Goal: Information Seeking & Learning: Learn about a topic

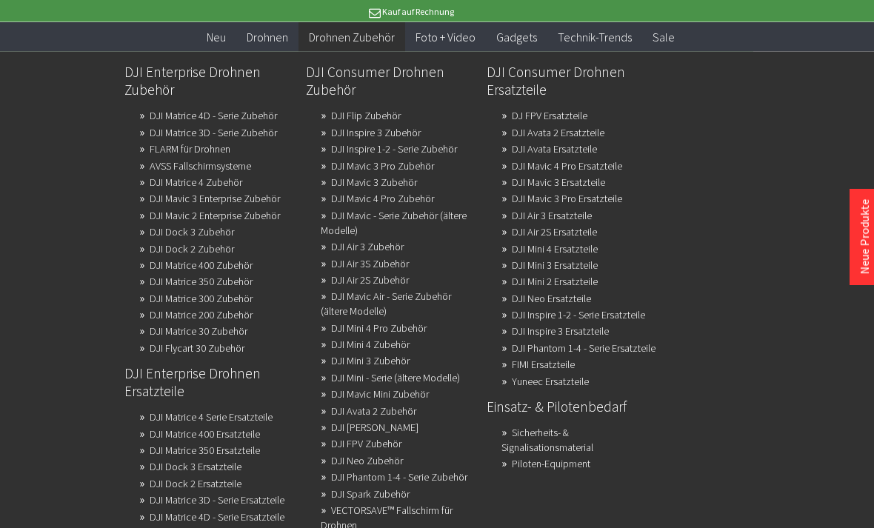
scroll to position [167, 0]
click at [593, 458] on link "Sicherheits- & Signalisationsmaterial" at bounding box center [547, 440] width 92 height 36
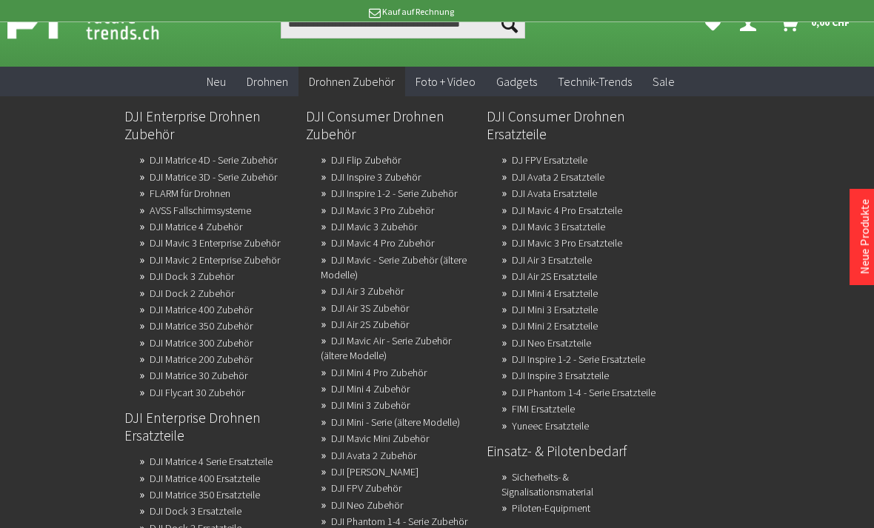
scroll to position [41, 0]
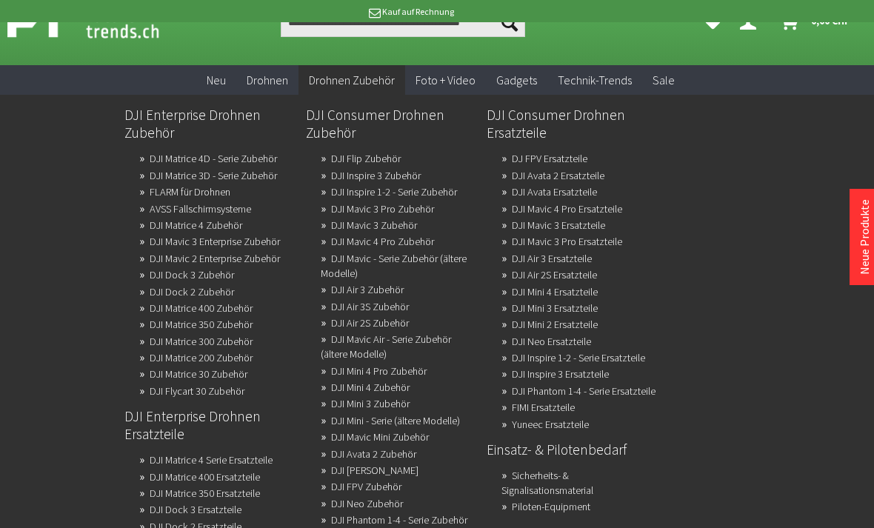
click at [401, 317] on link "DJI Air 3S Zubehör" at bounding box center [370, 306] width 78 height 21
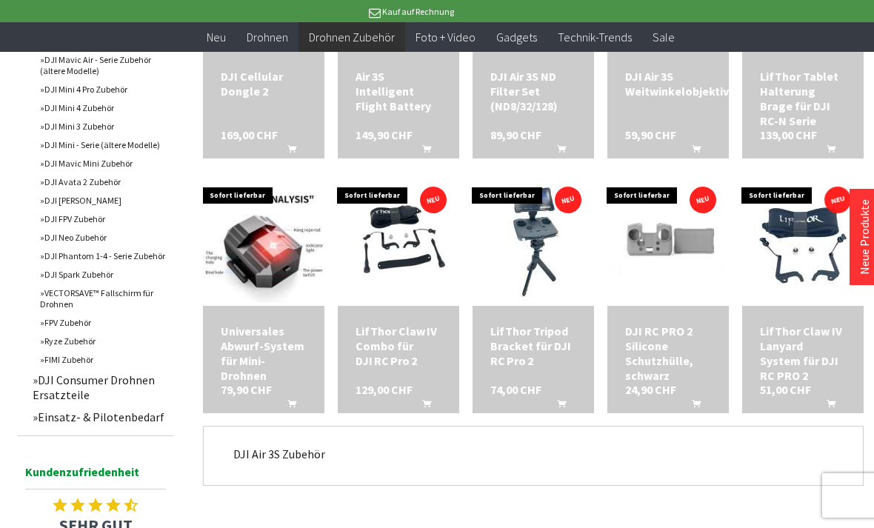
scroll to position [641, 0]
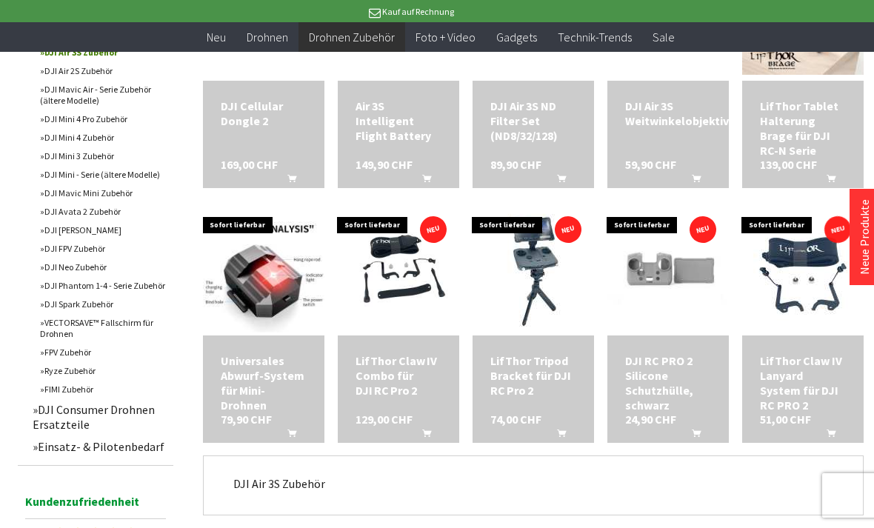
click at [681, 301] on img at bounding box center [667, 268] width 121 height 121
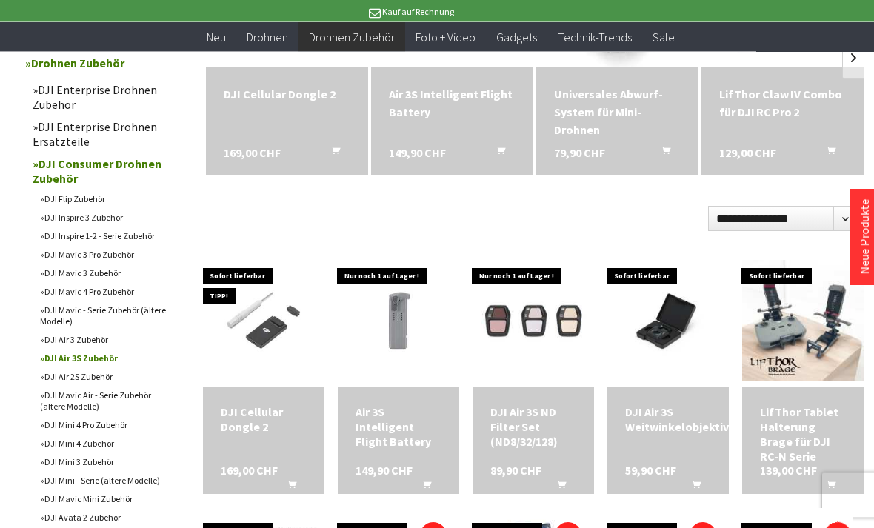
scroll to position [341, 0]
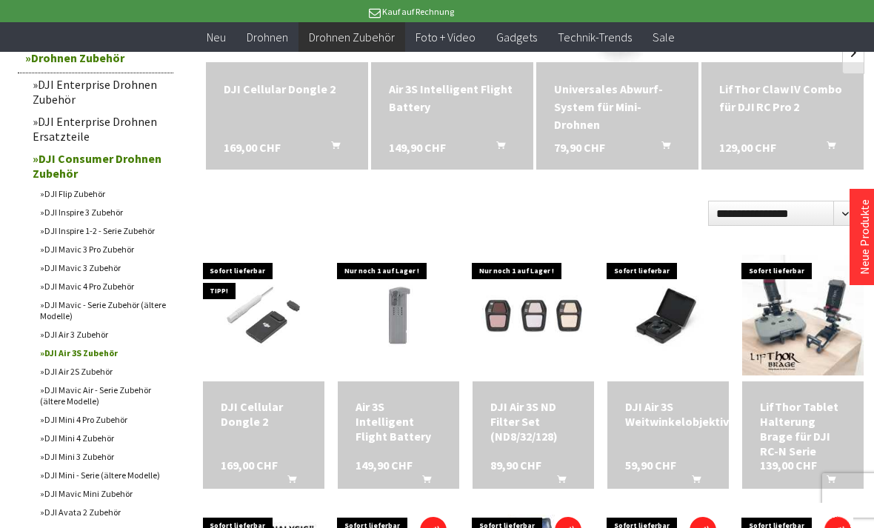
click at [92, 344] on link "DJI Air 3 Zubehör" at bounding box center [103, 334] width 141 height 19
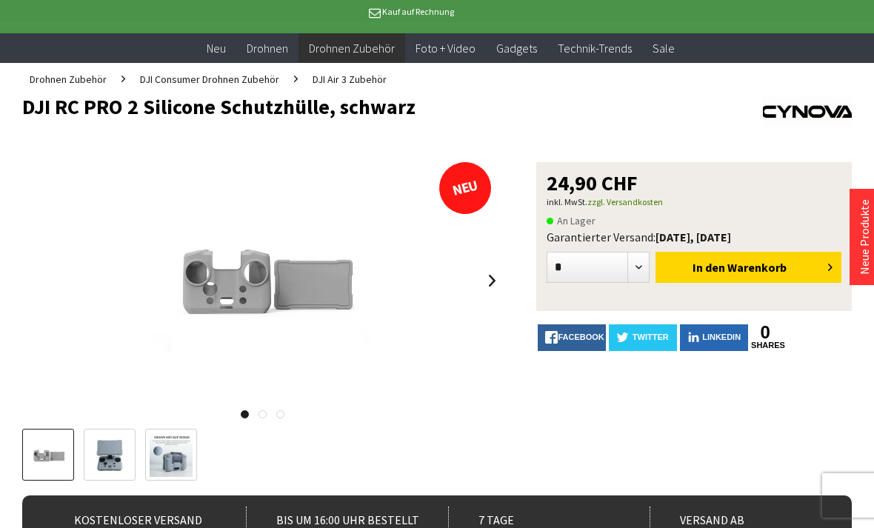
scroll to position [77, 0]
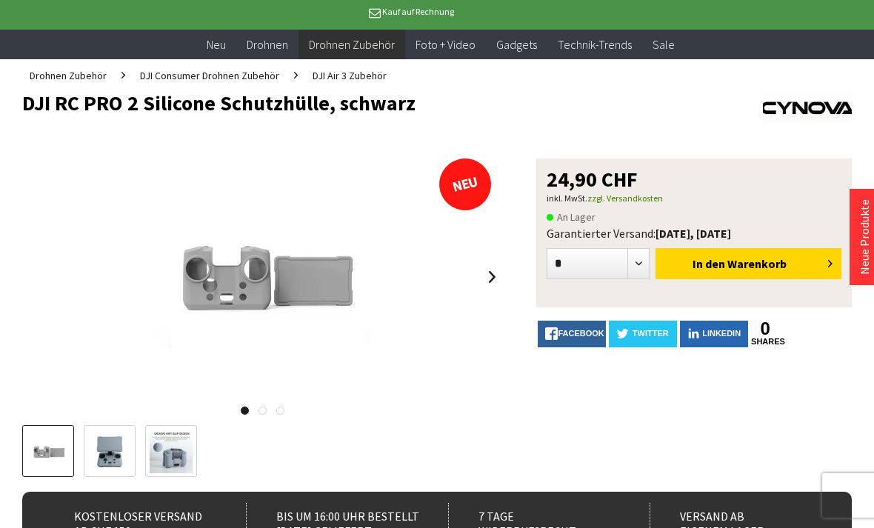
click at [110, 450] on img at bounding box center [109, 451] width 43 height 43
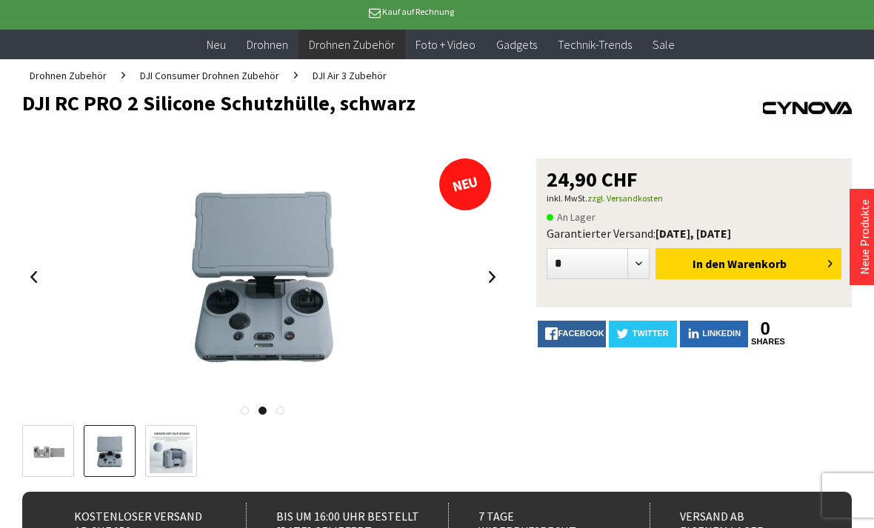
click at [167, 446] on img at bounding box center [171, 451] width 43 height 43
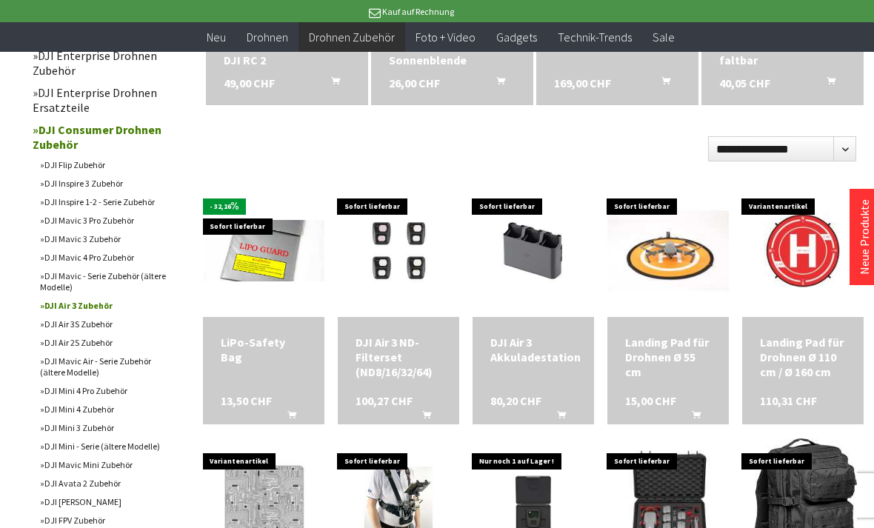
scroll to position [416, 0]
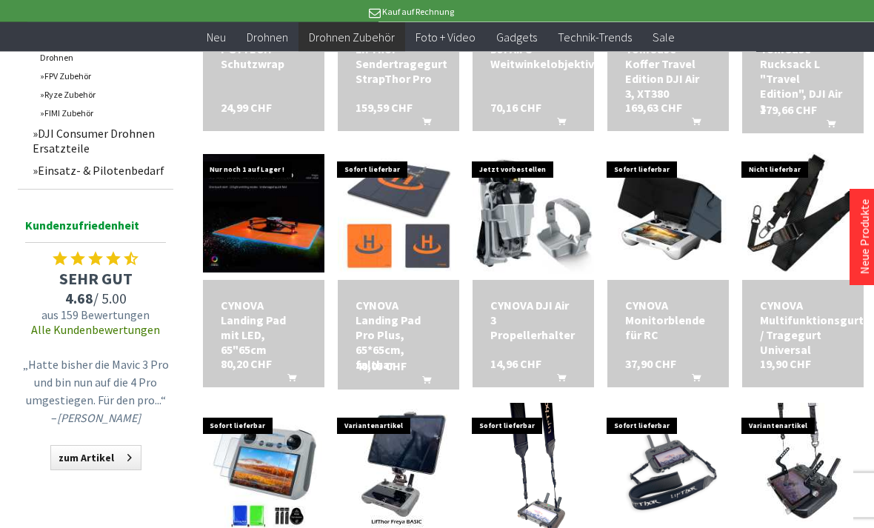
scroll to position [958, 0]
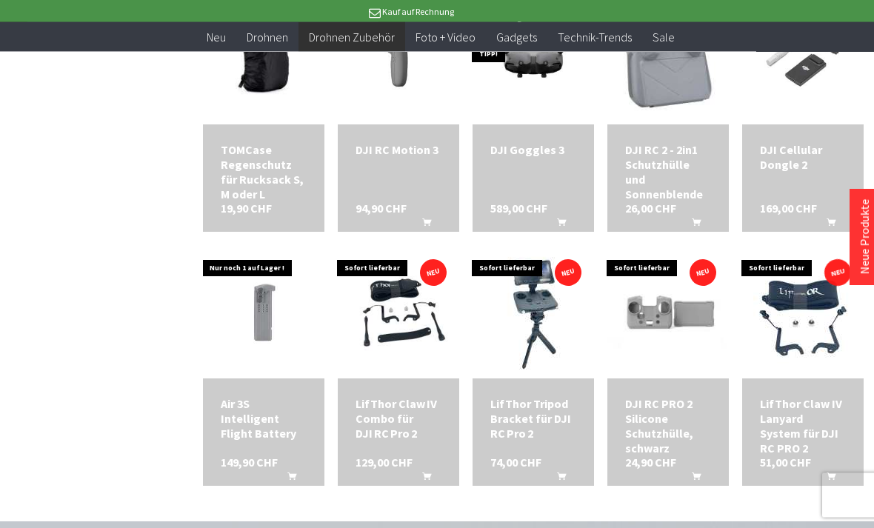
scroll to position [1638, 0]
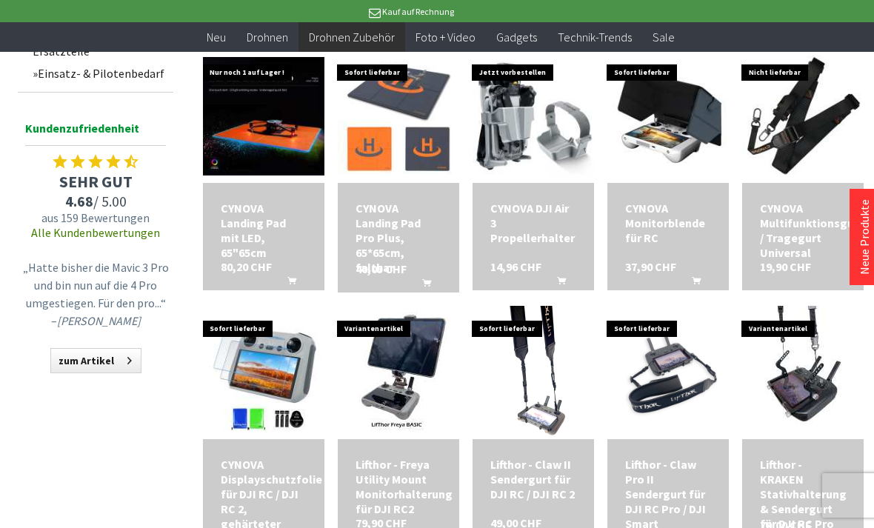
scroll to position [1053, 0]
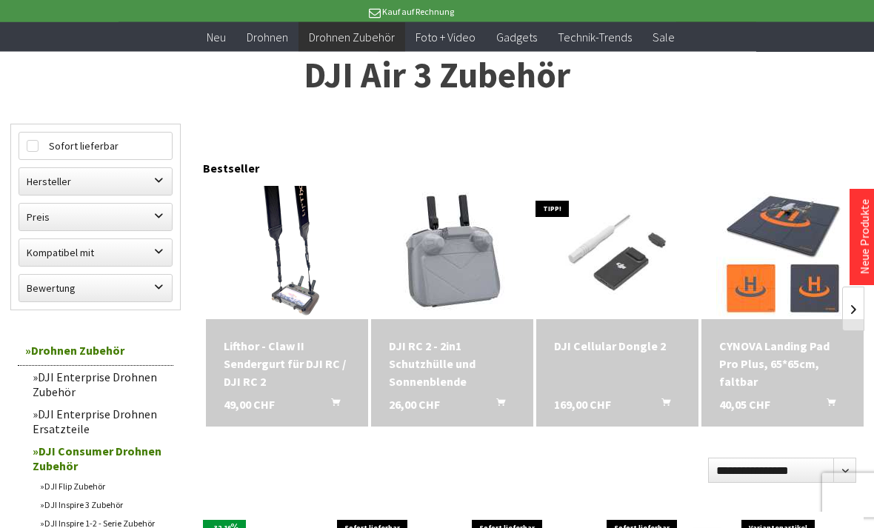
scroll to position [94, 0]
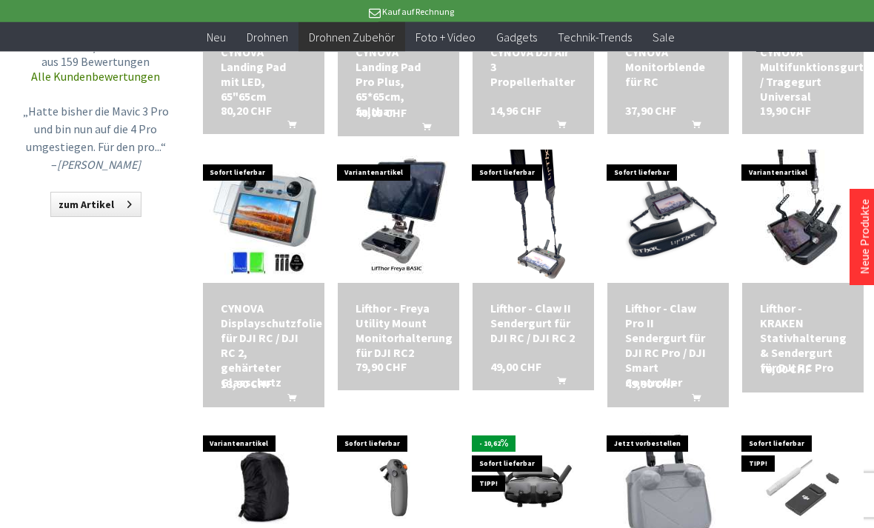
scroll to position [1201, 0]
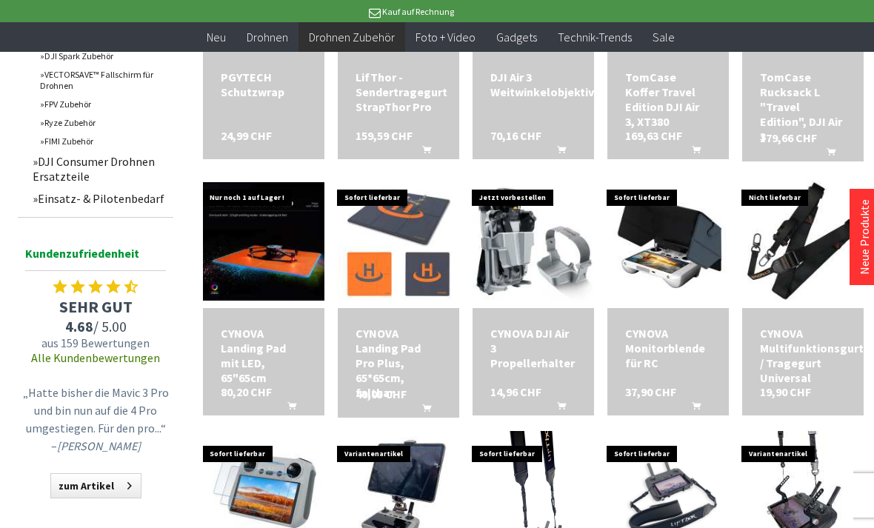
scroll to position [918, 0]
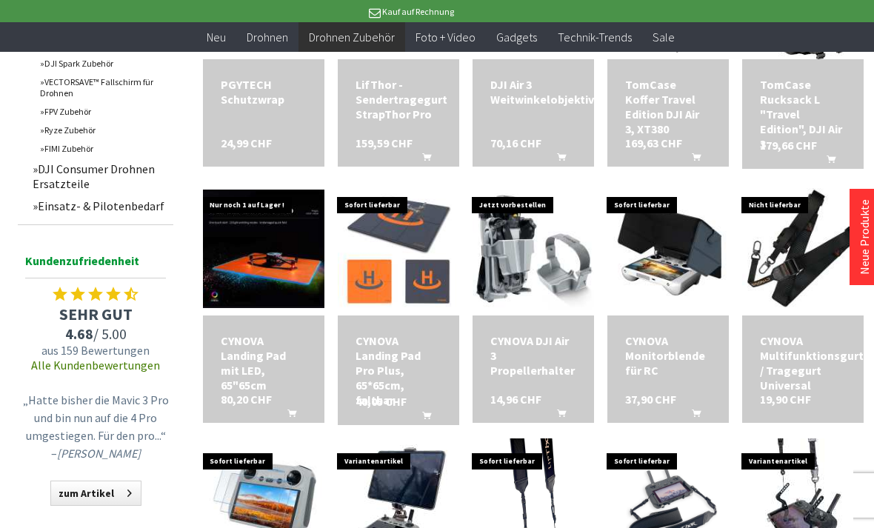
click at [270, 353] on div "CYNOVA Landing Pad mit LED, 65"65cm" at bounding box center [264, 362] width 86 height 59
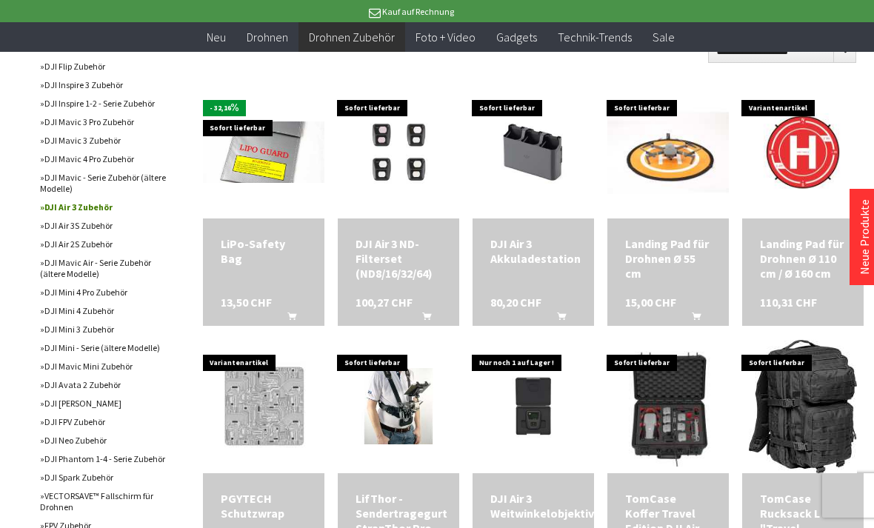
scroll to position [501, 0]
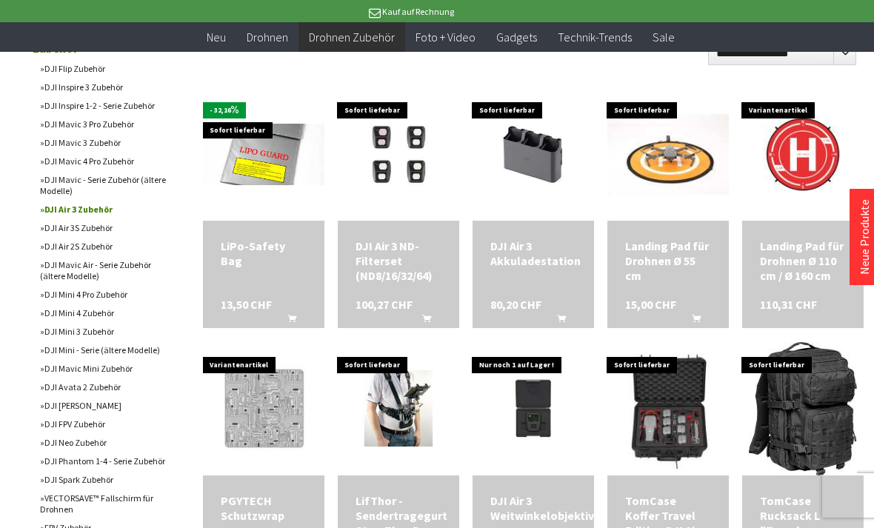
click at [677, 181] on img at bounding box center [667, 154] width 121 height 121
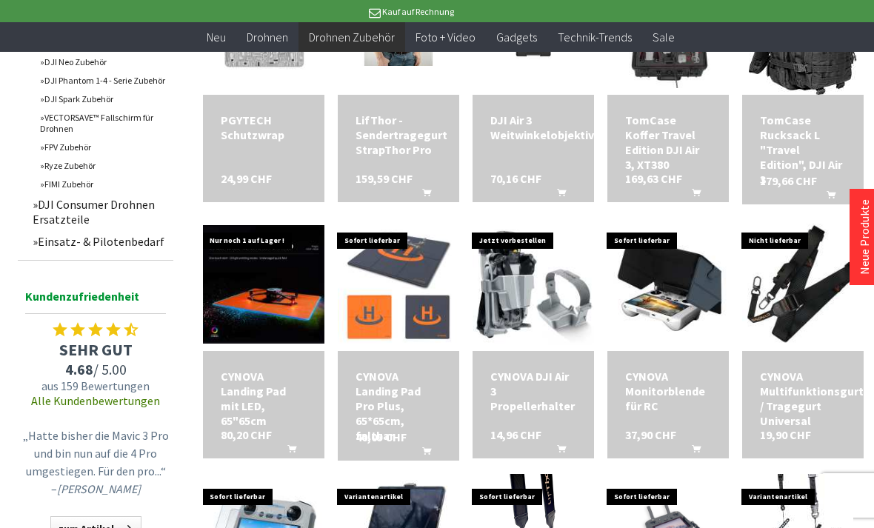
scroll to position [883, 0]
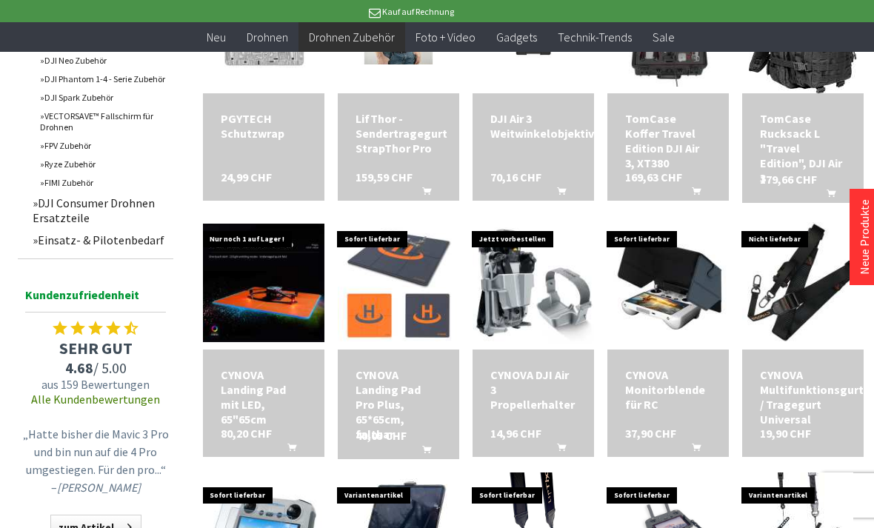
click at [418, 304] on img at bounding box center [398, 282] width 121 height 121
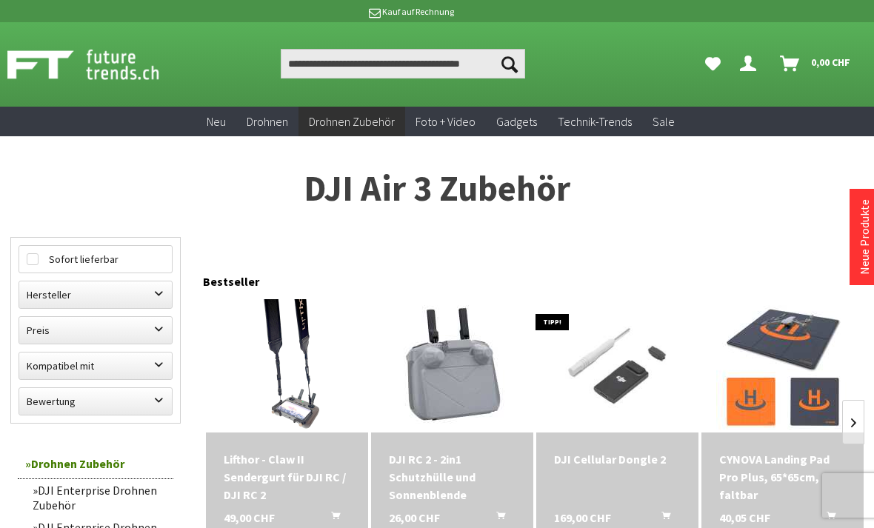
scroll to position [931, 0]
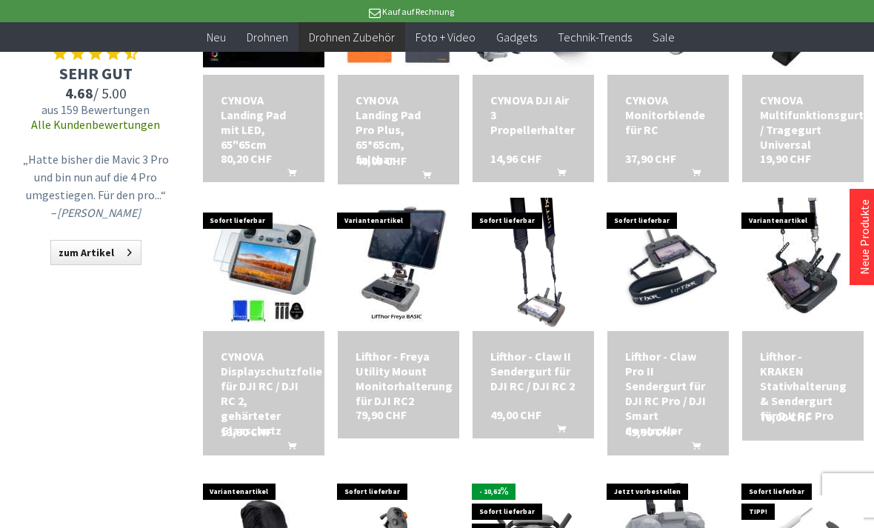
scroll to position [1159, 0]
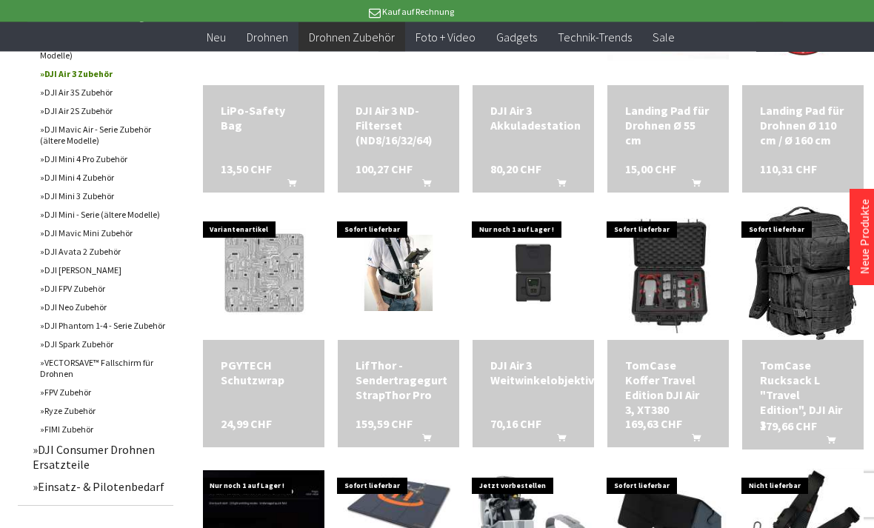
scroll to position [637, 0]
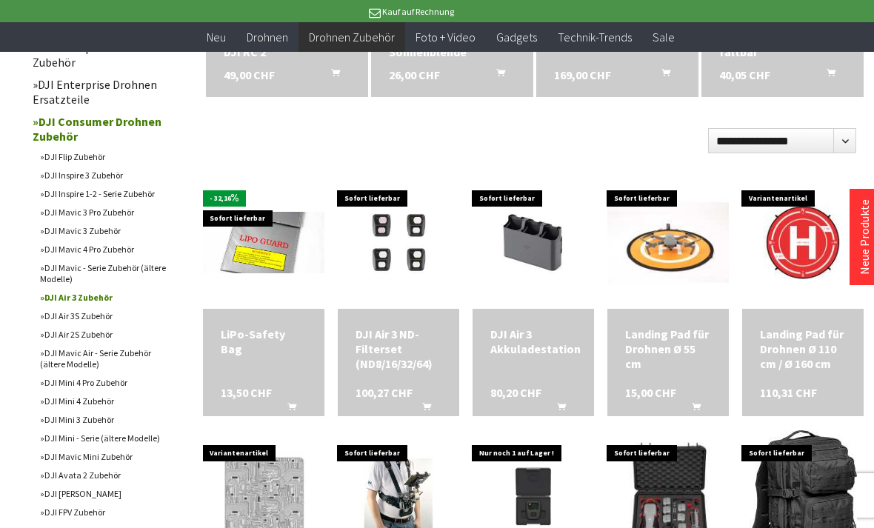
scroll to position [412, 0]
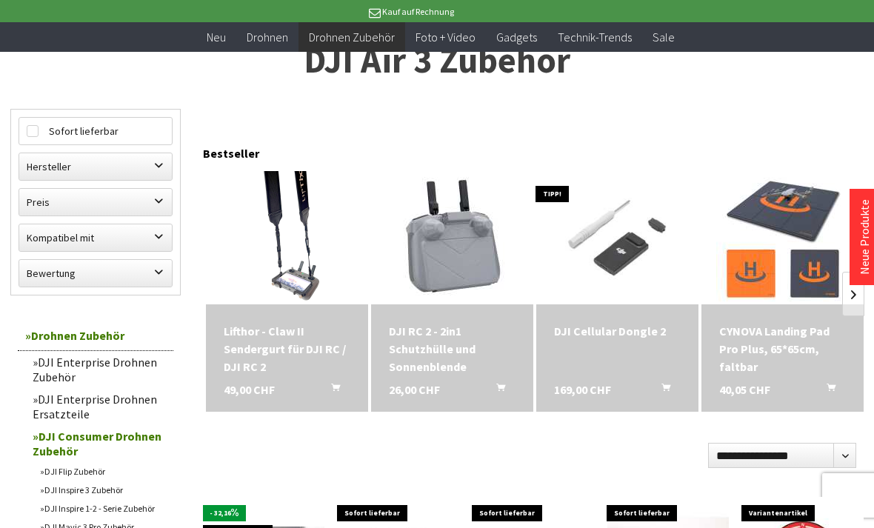
scroll to position [97, 0]
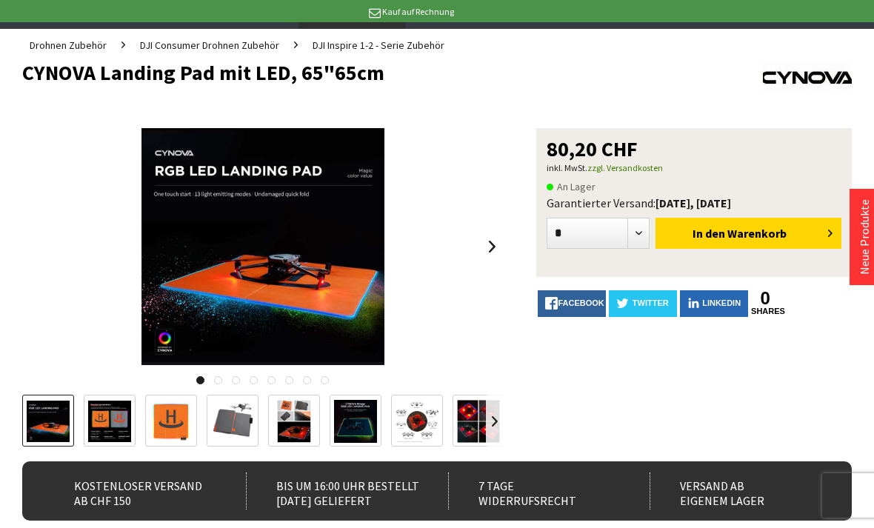
scroll to position [110, 0]
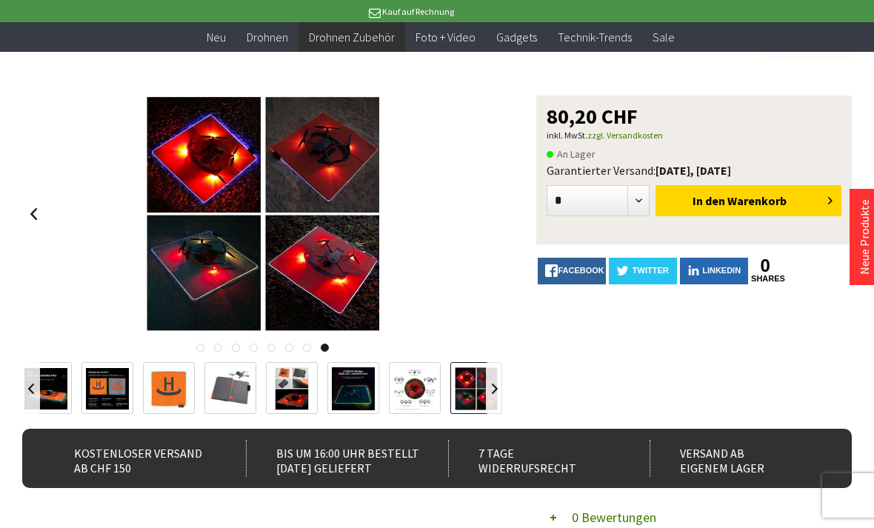
click at [498, 225] on div at bounding box center [262, 214] width 481 height 237
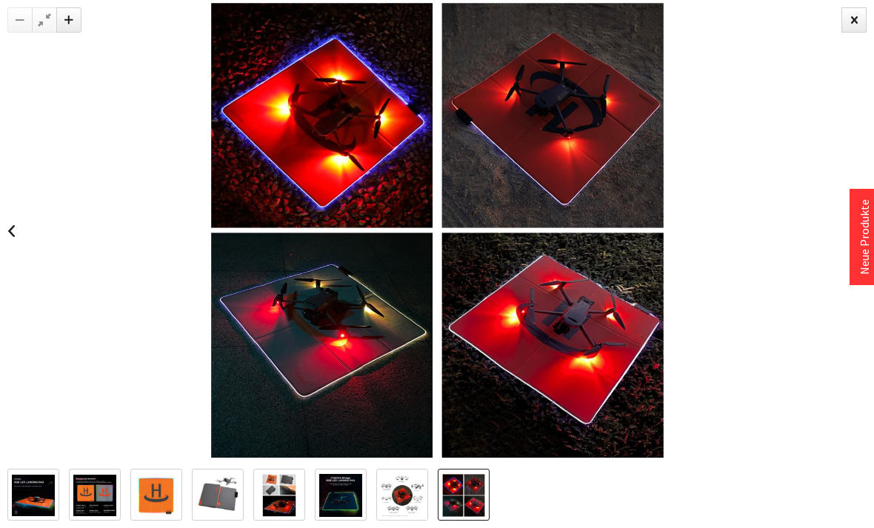
click at [499, 231] on img at bounding box center [437, 230] width 461 height 461
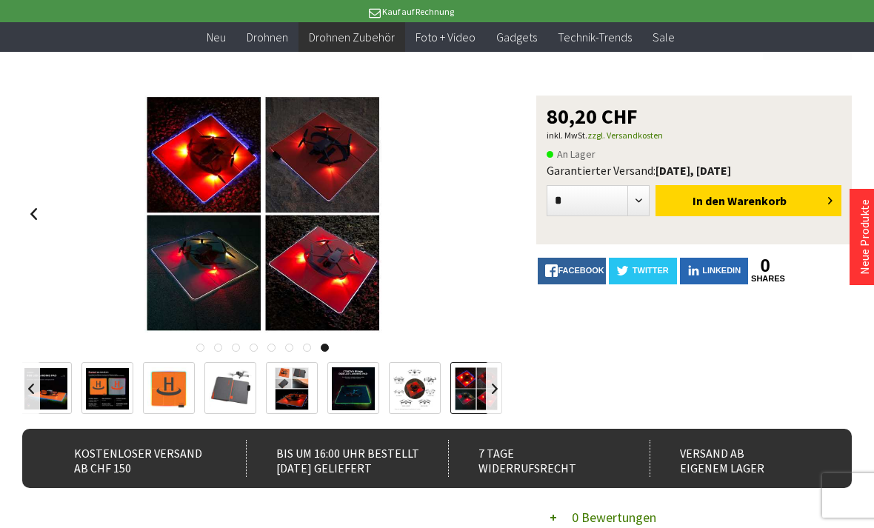
click at [853, 25] on div at bounding box center [437, 264] width 874 height 528
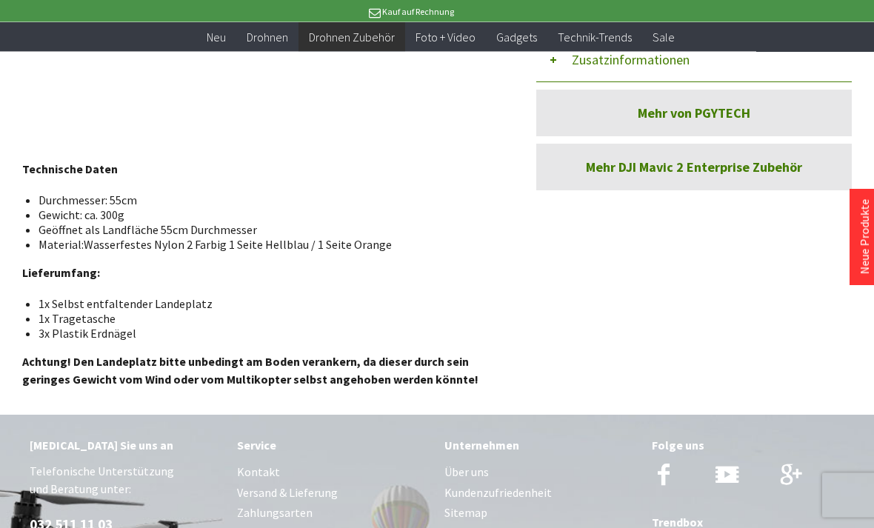
scroll to position [944, 0]
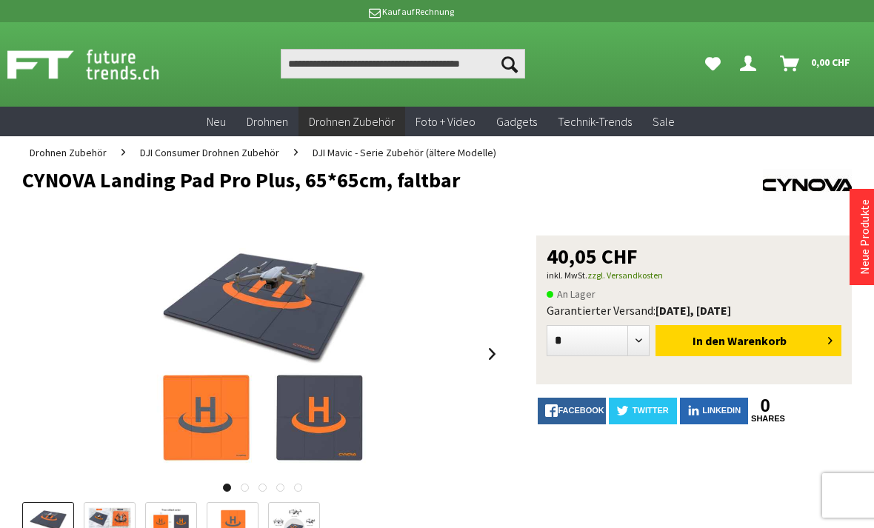
click at [641, 275] on link "zzgl. Versandkosten" at bounding box center [625, 275] width 76 height 11
